Goal: Task Accomplishment & Management: Use online tool/utility

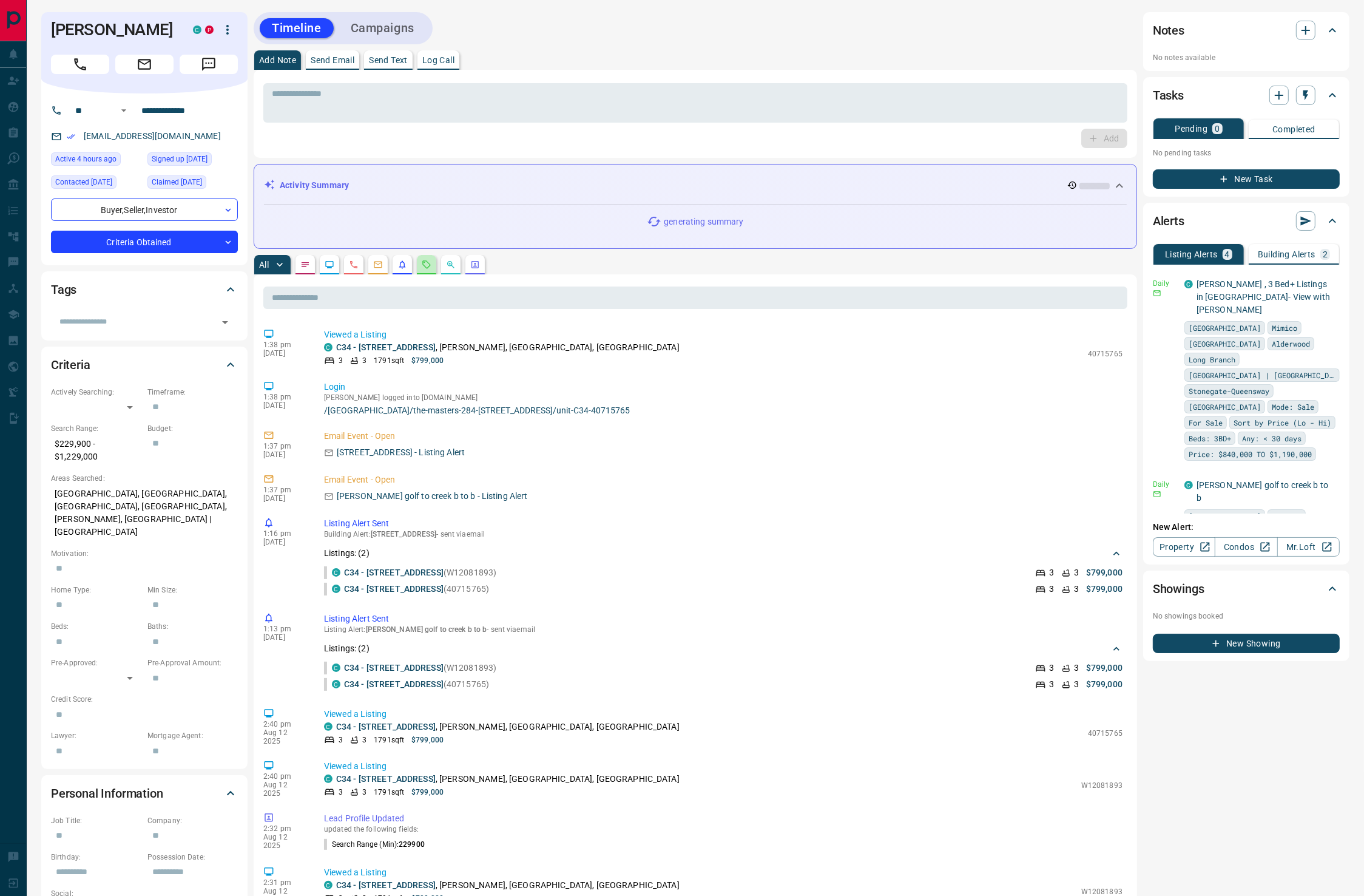
click at [431, 265] on icon "Requests" at bounding box center [427, 264] width 10 height 10
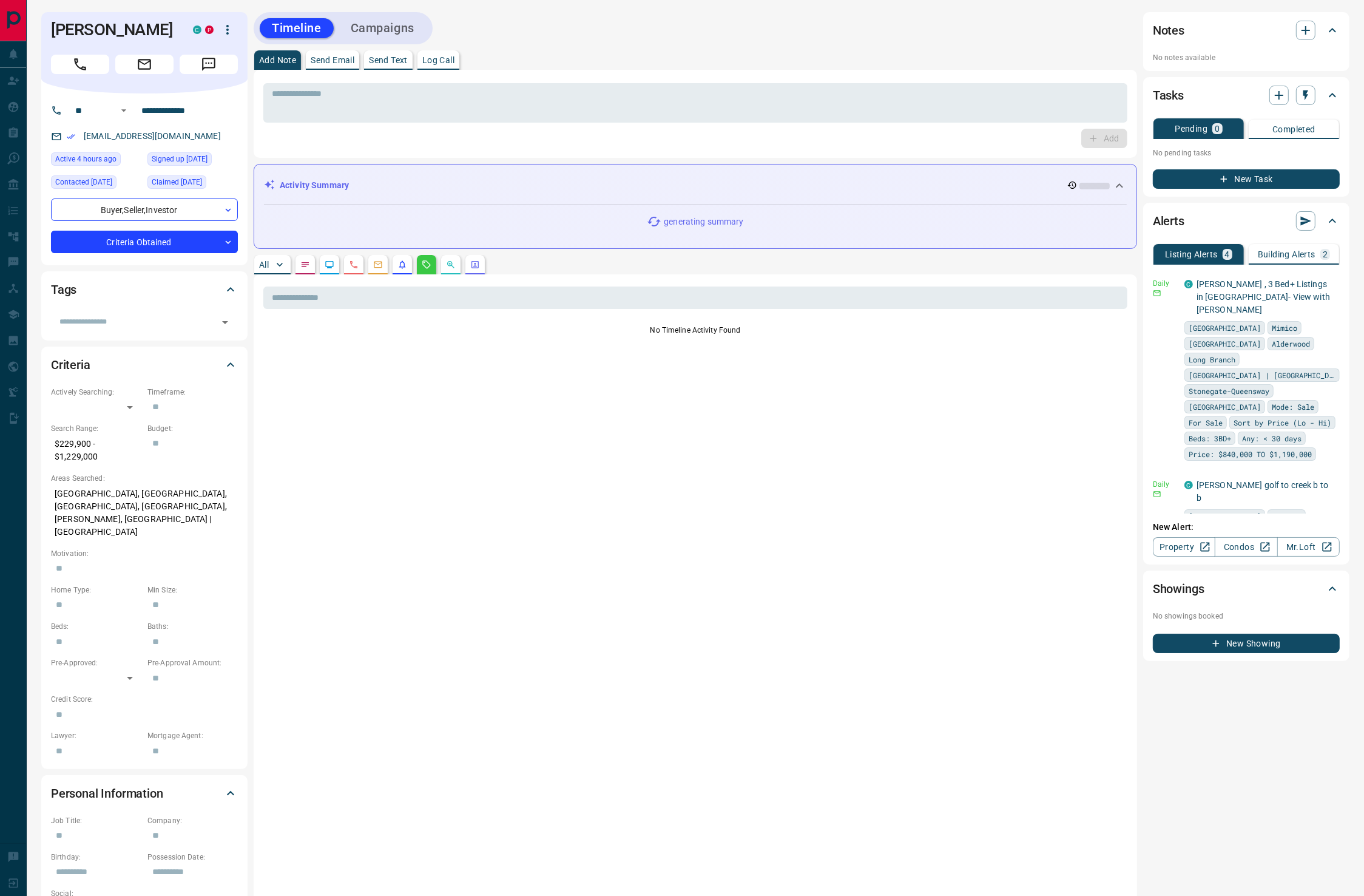
click at [454, 62] on p "Log Call" at bounding box center [438, 60] width 32 height 9
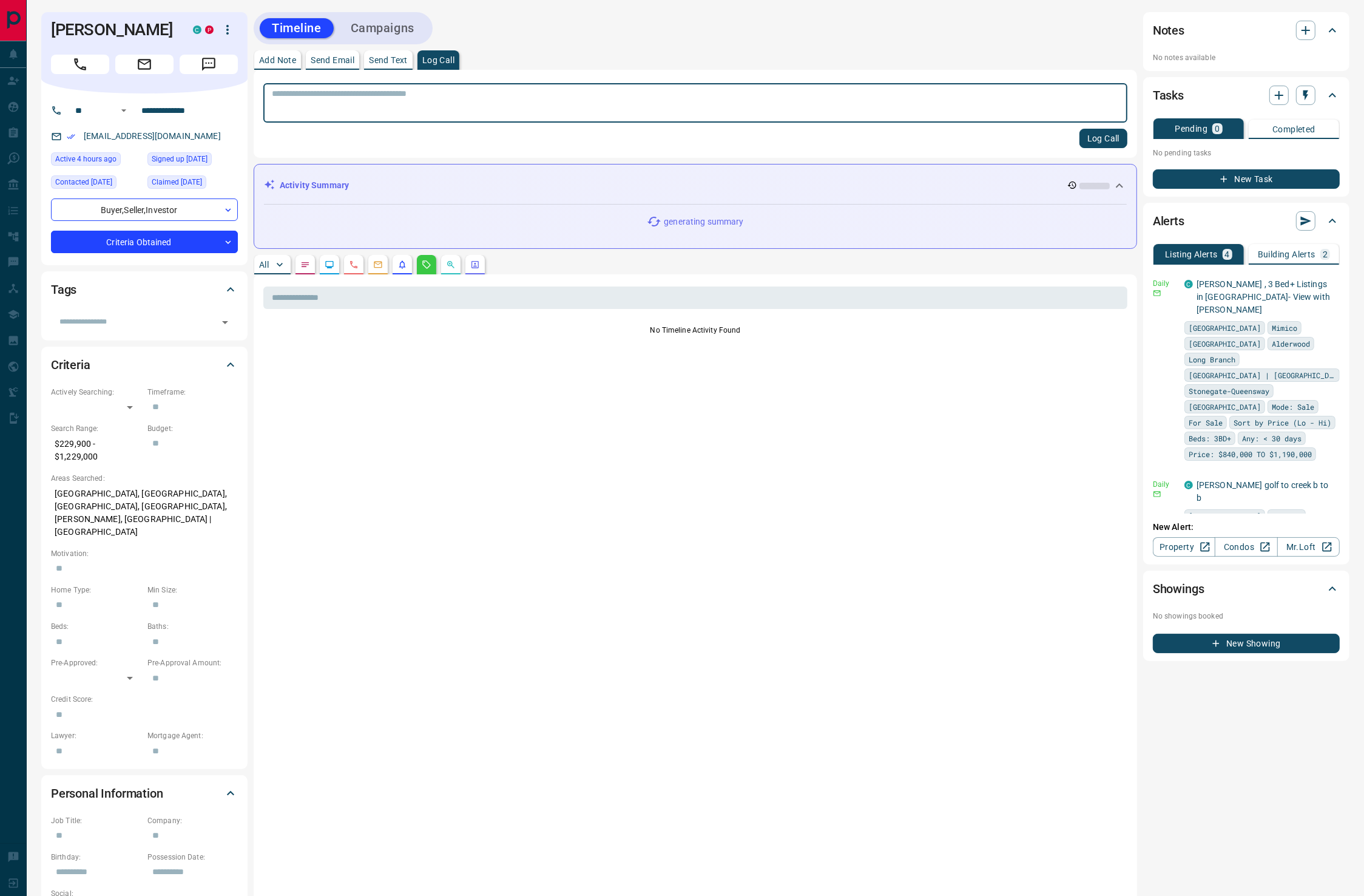
click at [1107, 140] on button "Log Call" at bounding box center [1103, 138] width 48 height 20
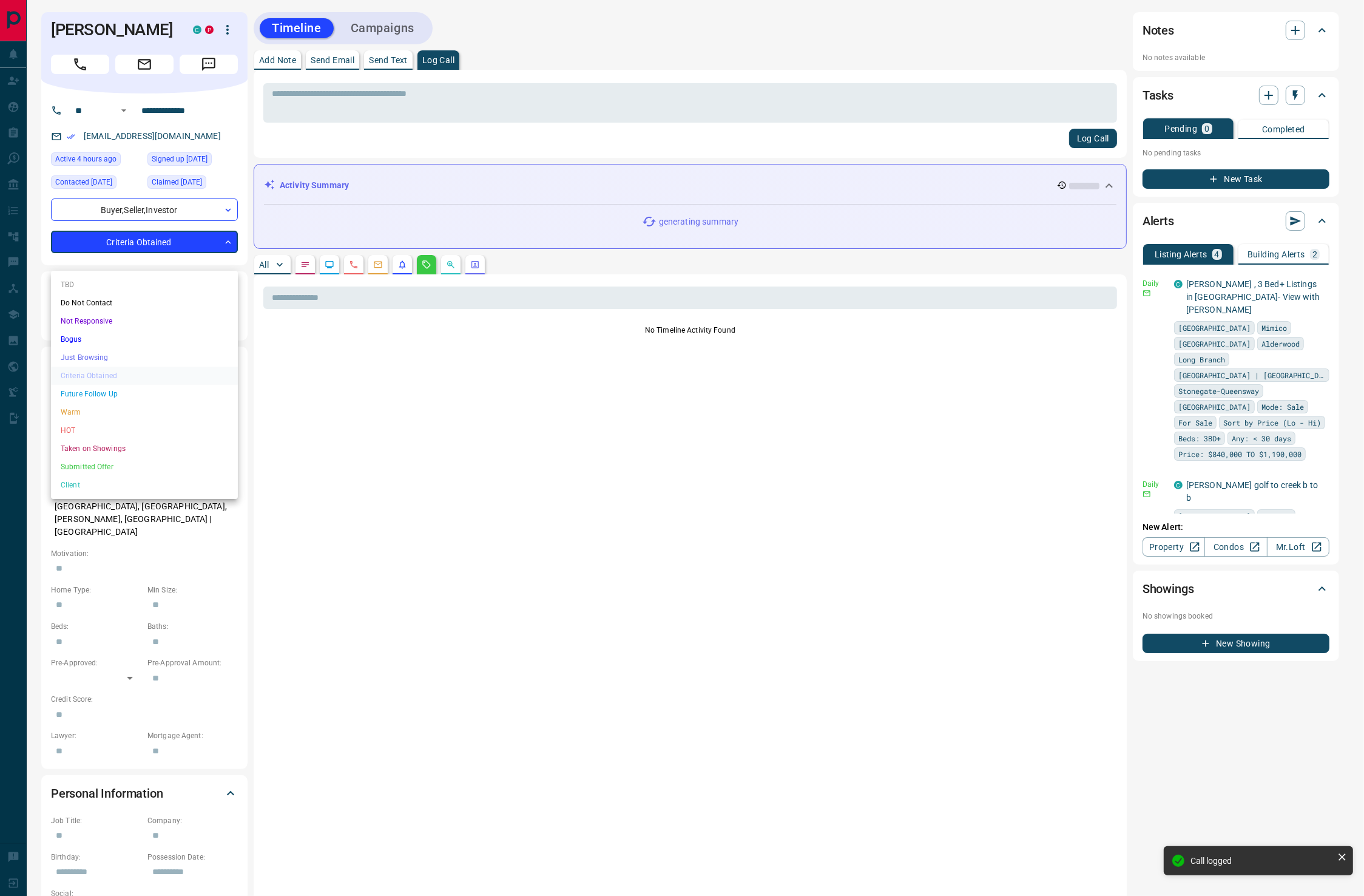
click at [115, 258] on body "**********" at bounding box center [682, 543] width 1364 height 1088
click at [78, 421] on li "HOT" at bounding box center [144, 430] width 187 height 18
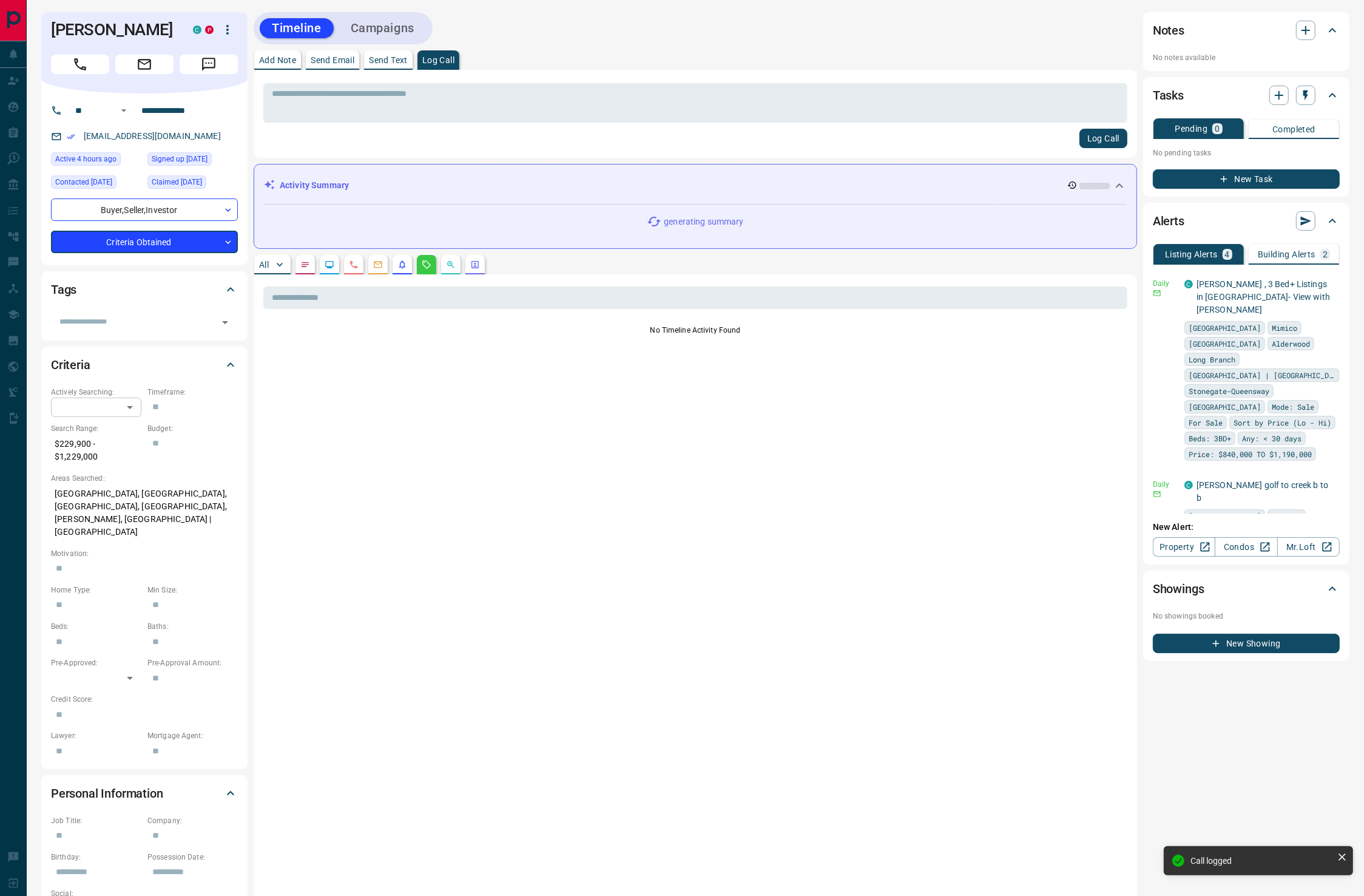
type input "*"
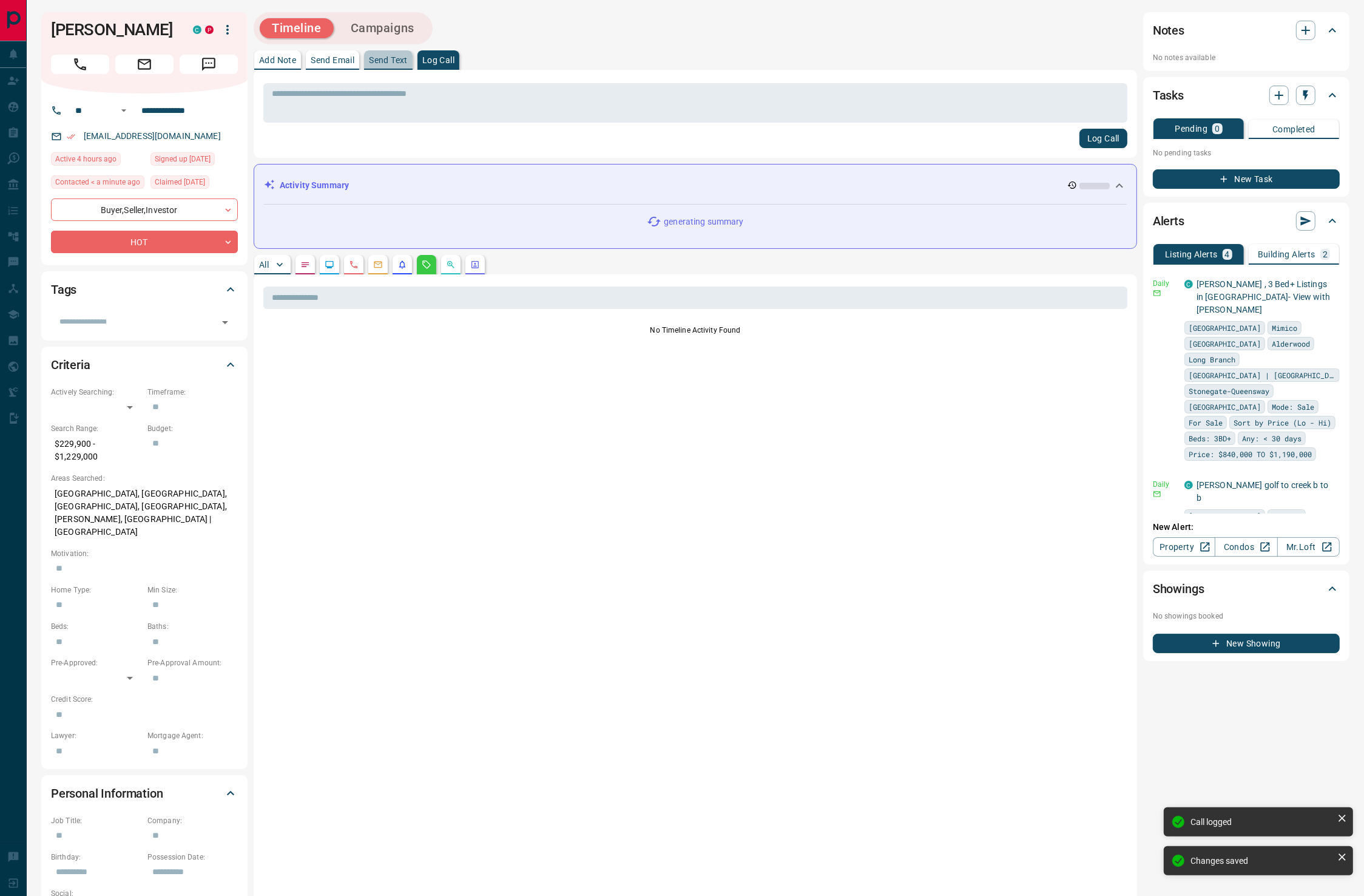
click at [386, 62] on p "Send Text" at bounding box center [388, 60] width 39 height 9
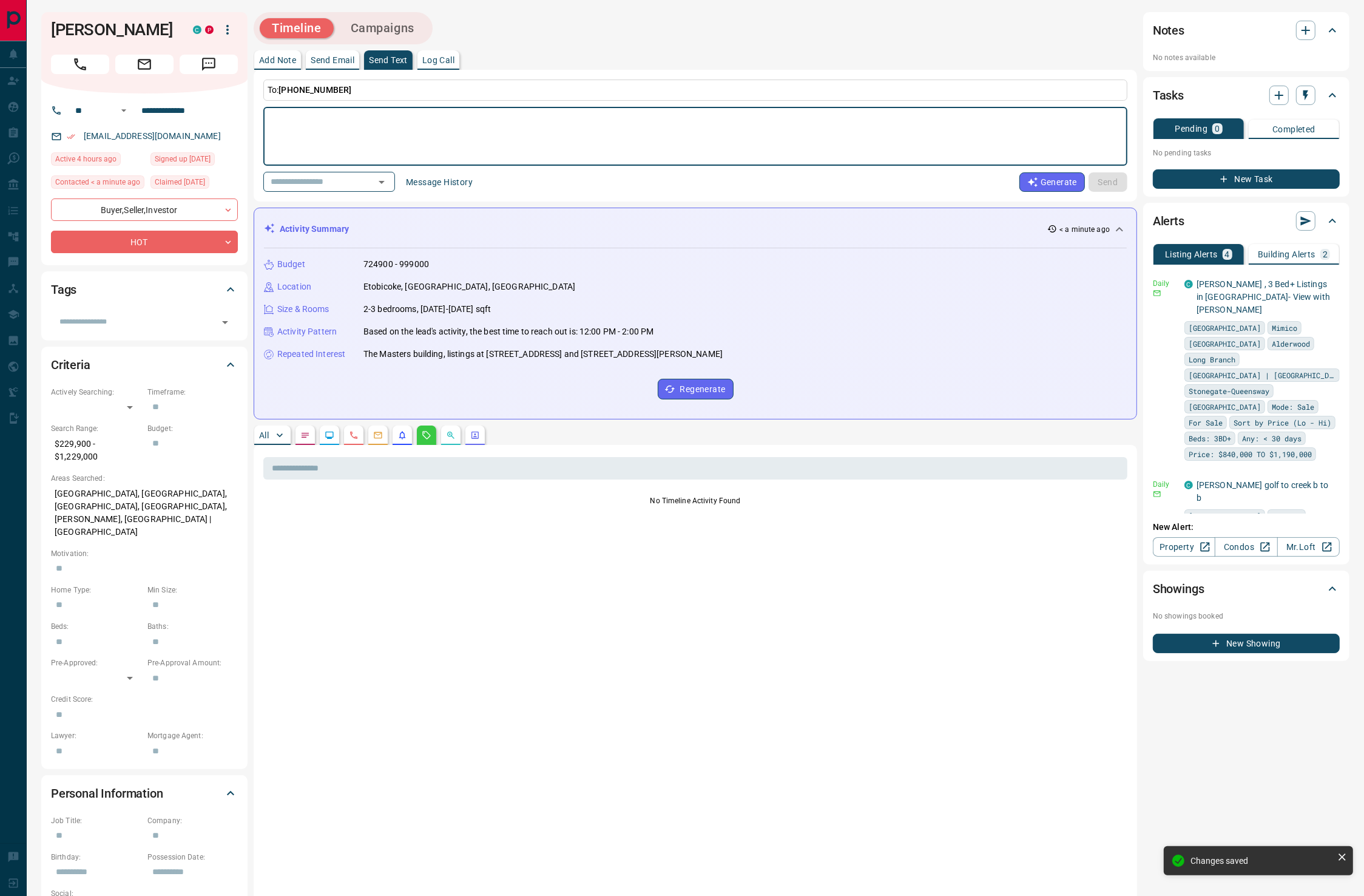
click at [327, 428] on button "button" at bounding box center [329, 435] width 20 height 20
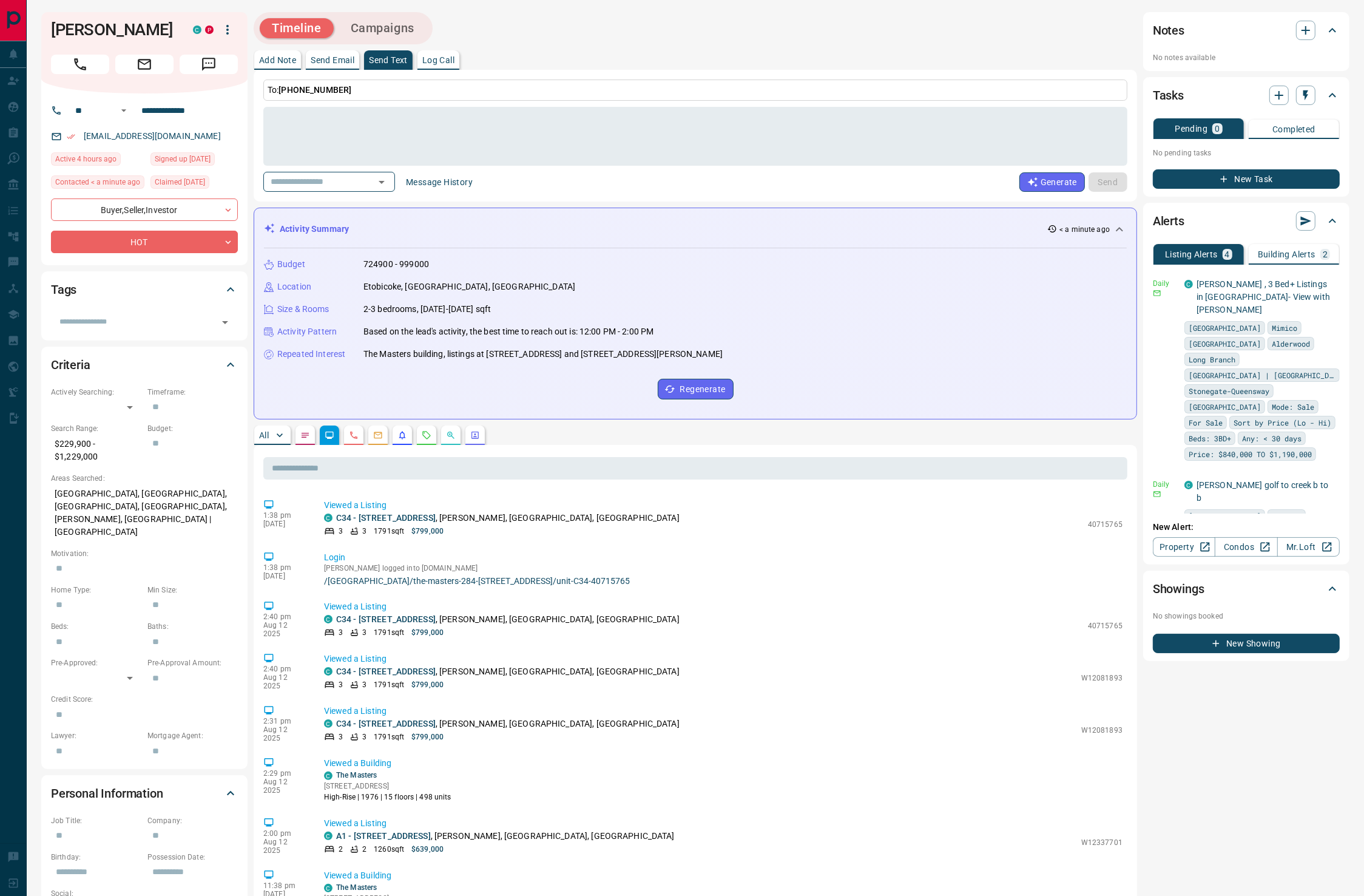
click at [233, 372] on icon at bounding box center [230, 364] width 14 height 14
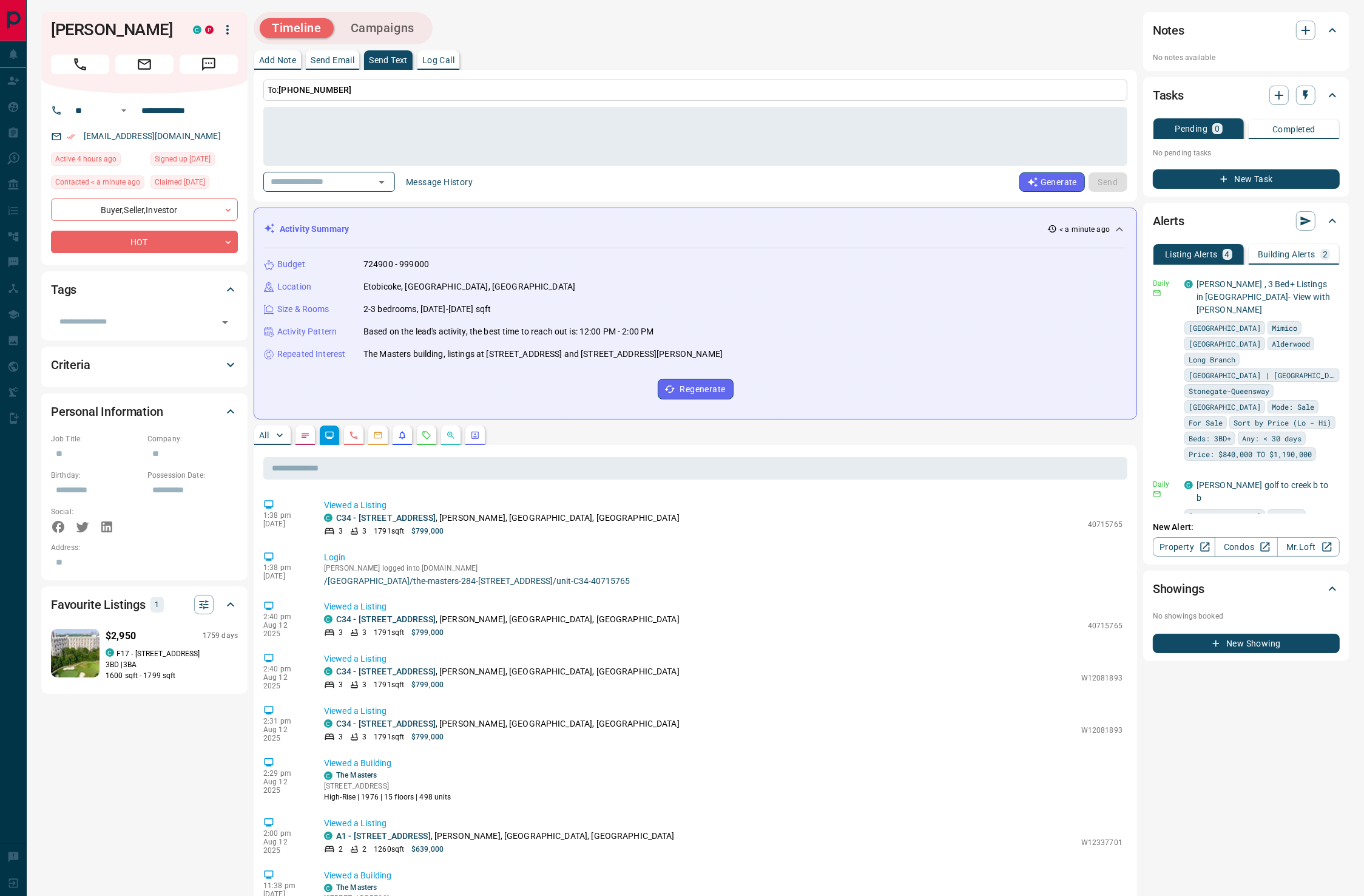
click at [230, 418] on icon at bounding box center [230, 411] width 14 height 14
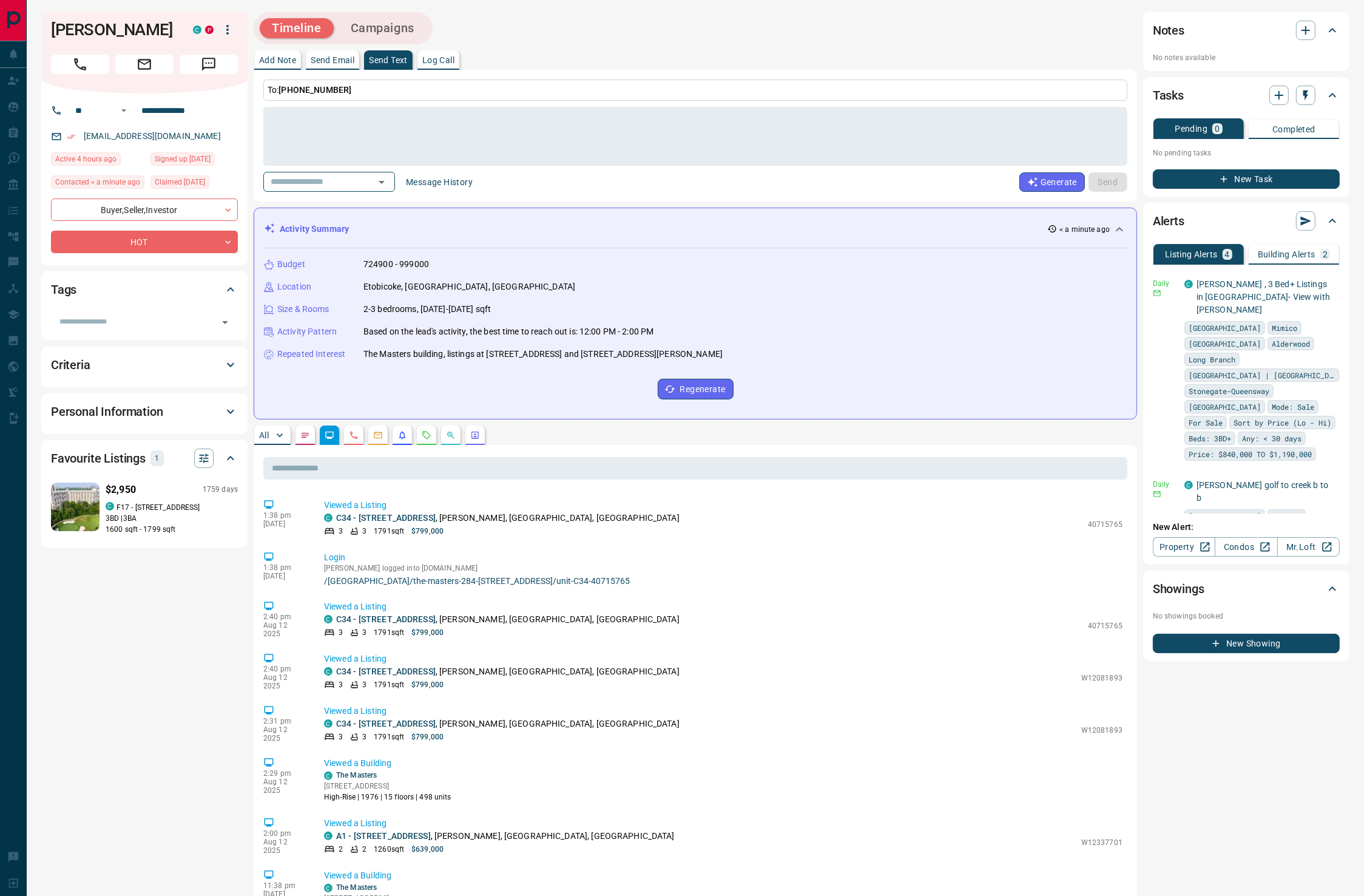
click at [230, 465] on icon at bounding box center [230, 458] width 14 height 14
click at [229, 297] on icon at bounding box center [230, 289] width 14 height 14
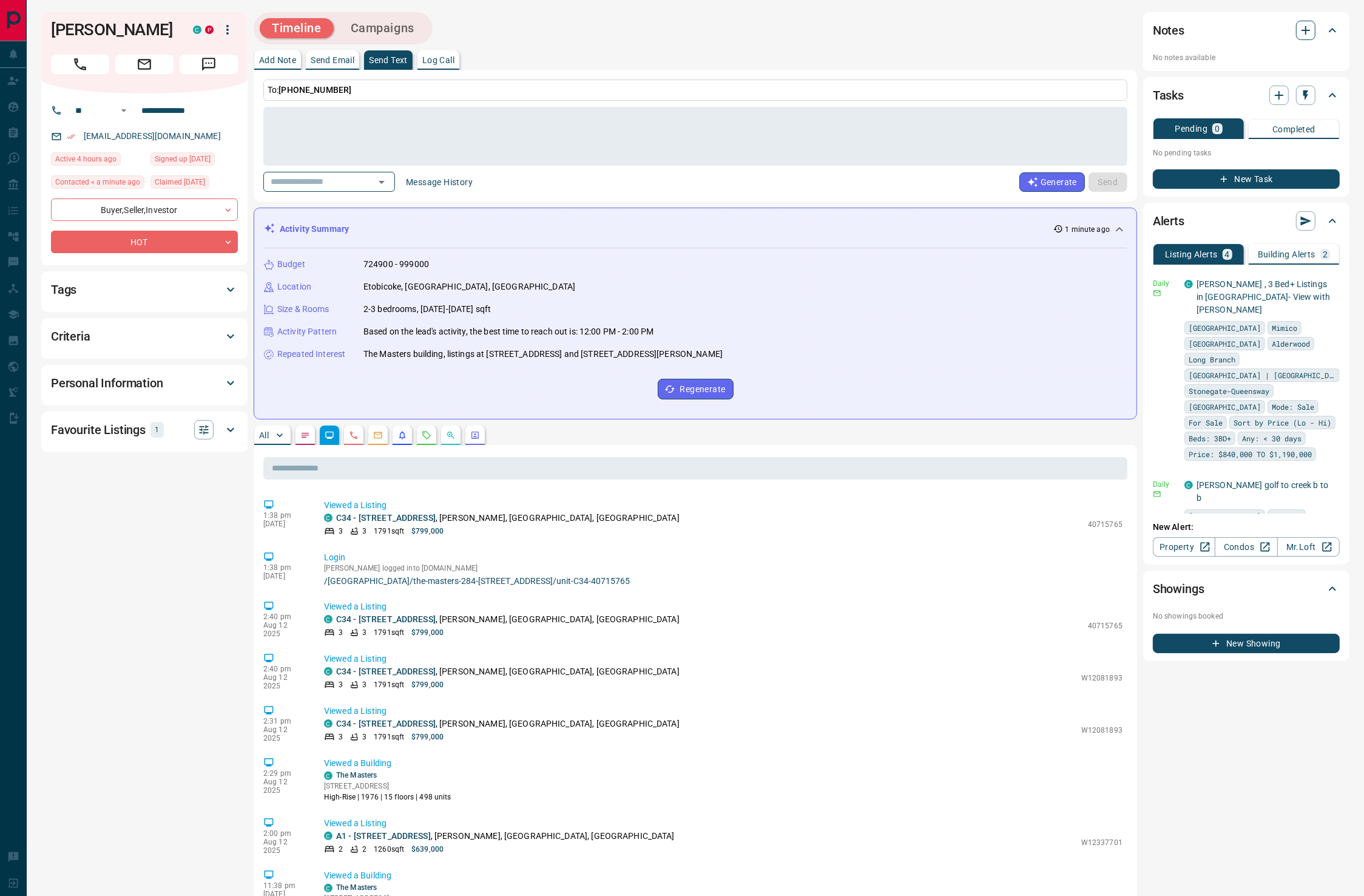
click at [1303, 29] on icon "button" at bounding box center [1306, 30] width 14 height 14
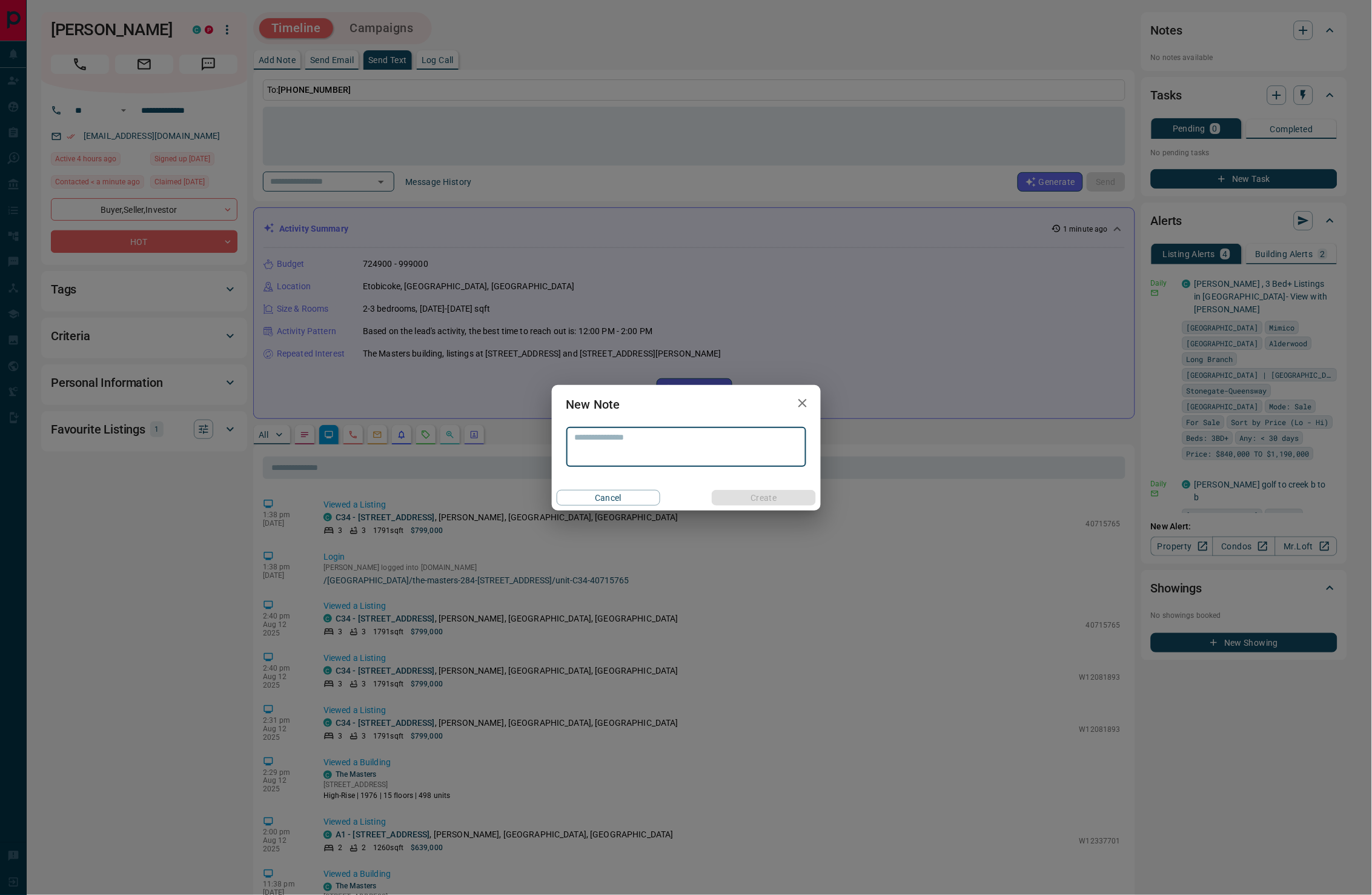
drag, startPoint x: 627, startPoint y: 445, endPoint x: 631, endPoint y: 453, distance: 8.9
click at [628, 446] on textarea at bounding box center [686, 446] width 223 height 29
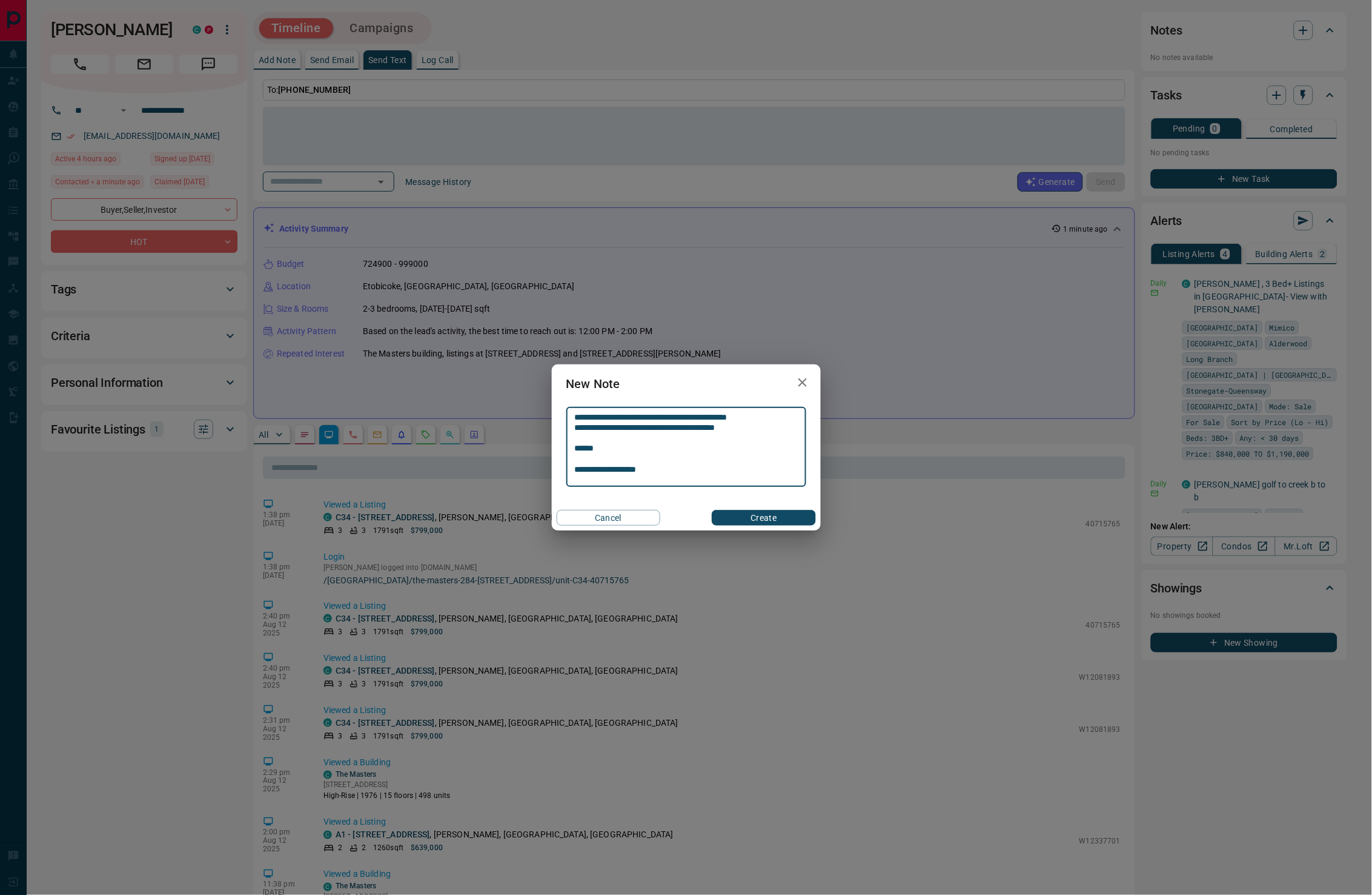
type textarea "**********"
click at [734, 512] on button "Create" at bounding box center [764, 517] width 104 height 16
